Goal: Transaction & Acquisition: Download file/media

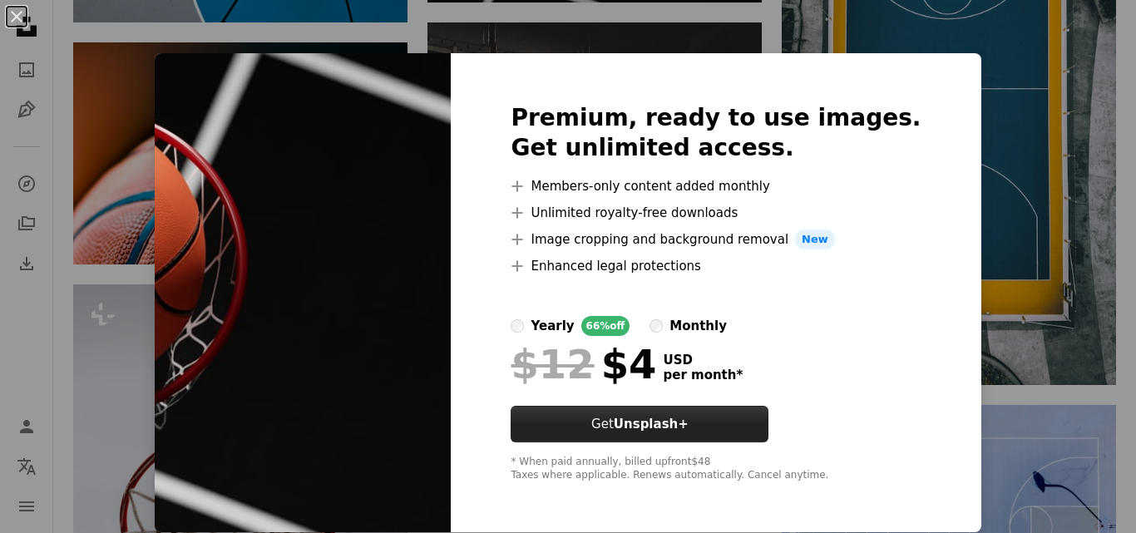
scroll to position [1, 0]
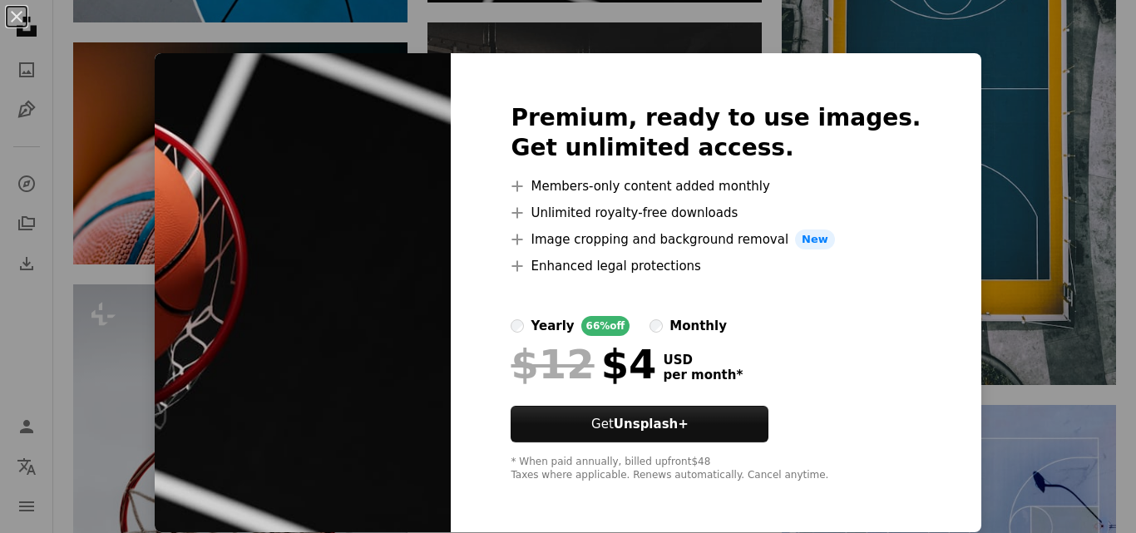
click at [1004, 145] on div "An X shape Premium, ready to use images. Get unlimited access. A plus sign Memb…" at bounding box center [568, 266] width 1136 height 533
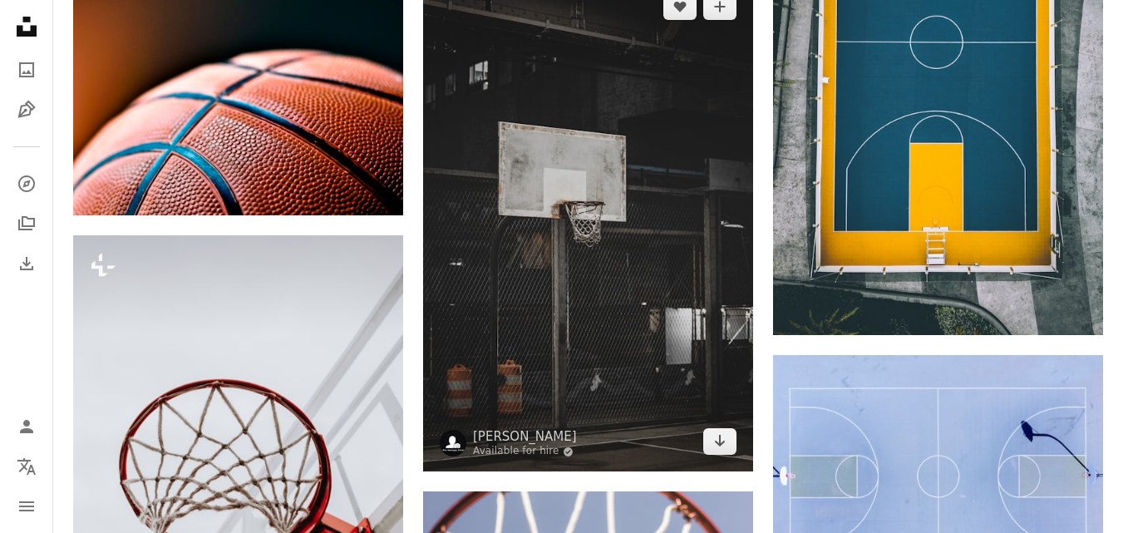
scroll to position [1164, 0]
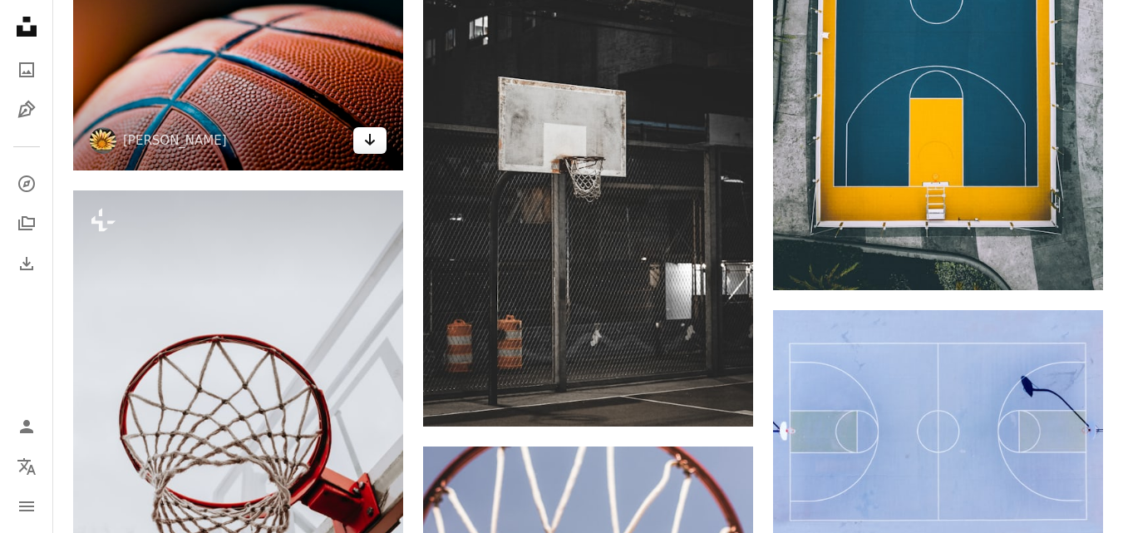
click at [365, 146] on icon "Arrow pointing down" at bounding box center [369, 140] width 13 height 20
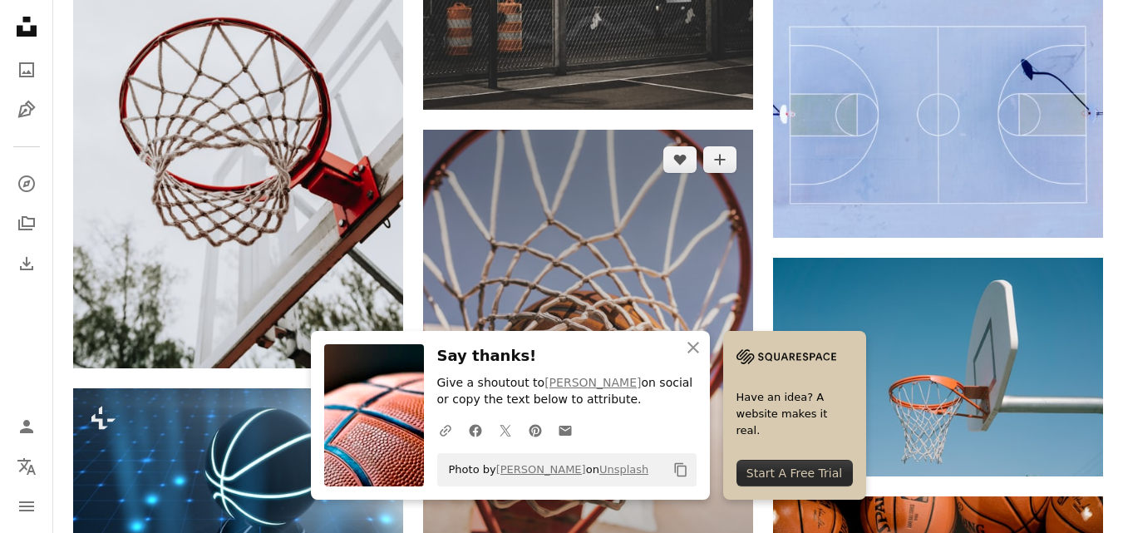
scroll to position [1580, 0]
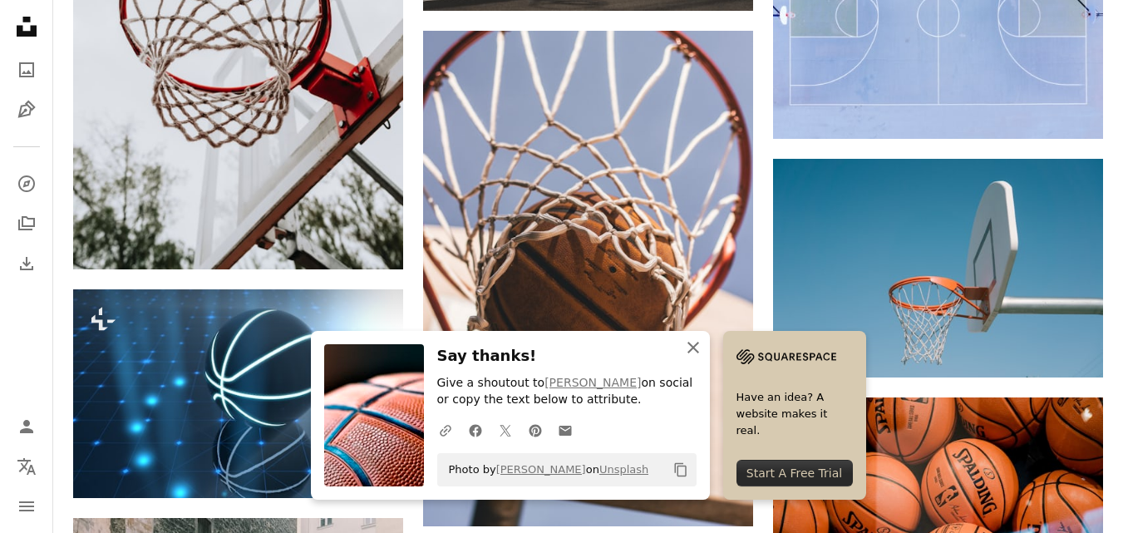
click at [688, 342] on icon "An X shape" at bounding box center [693, 348] width 20 height 20
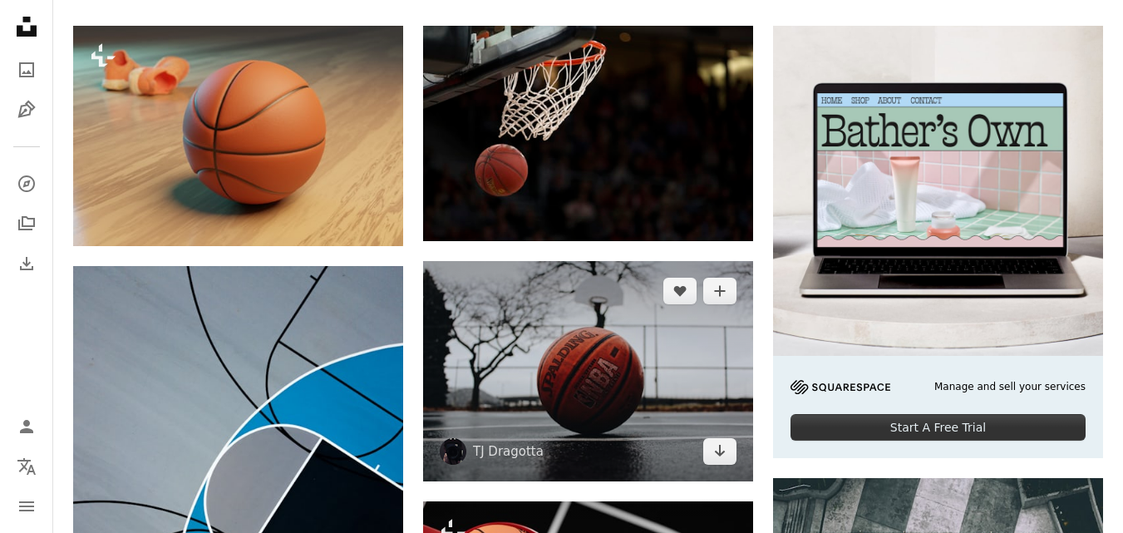
scroll to position [0, 0]
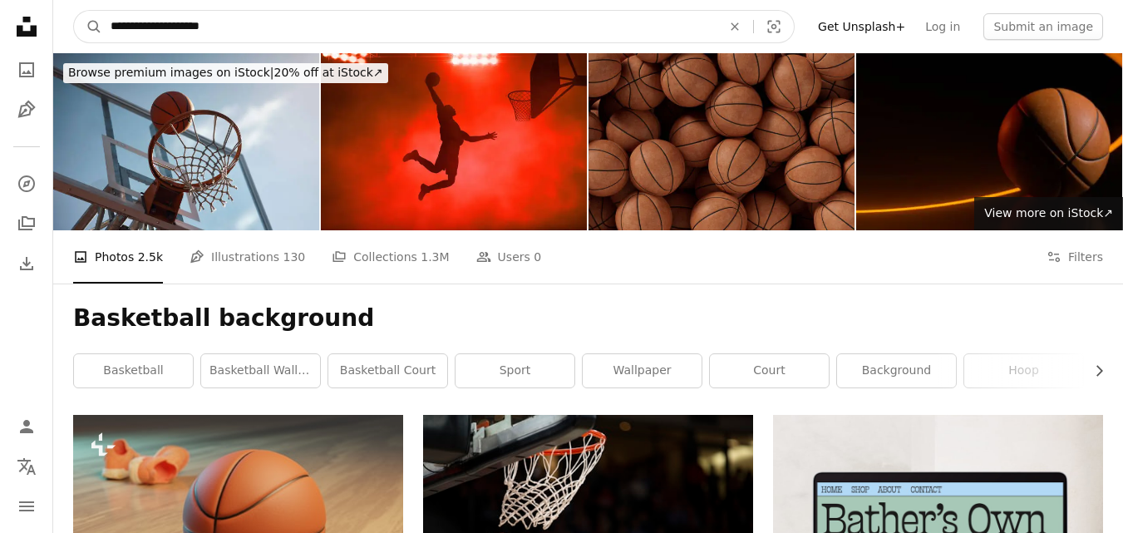
drag, startPoint x: 338, startPoint y: 22, endPoint x: 62, endPoint y: 27, distance: 275.3
click at [62, 27] on nav "**********" at bounding box center [588, 26] width 1070 height 53
